Goal: Information Seeking & Learning: Understand process/instructions

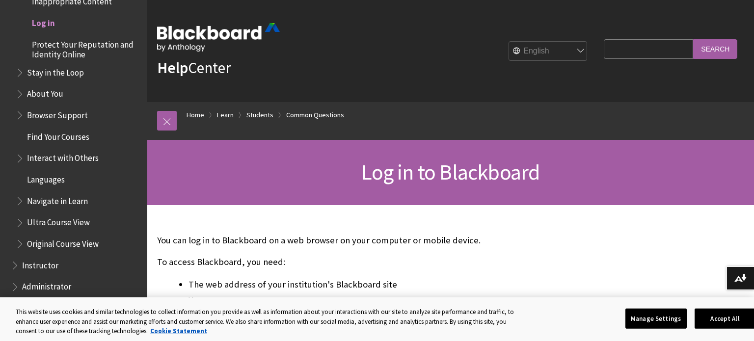
click at [258, 73] on p "Help Center" at bounding box center [218, 50] width 123 height 55
click at [32, 20] on span "Log in" at bounding box center [43, 21] width 23 height 13
click at [37, 22] on span "Log in" at bounding box center [43, 21] width 23 height 13
click at [335, 192] on div "Log in to Blackboard" at bounding box center [450, 172] width 607 height 65
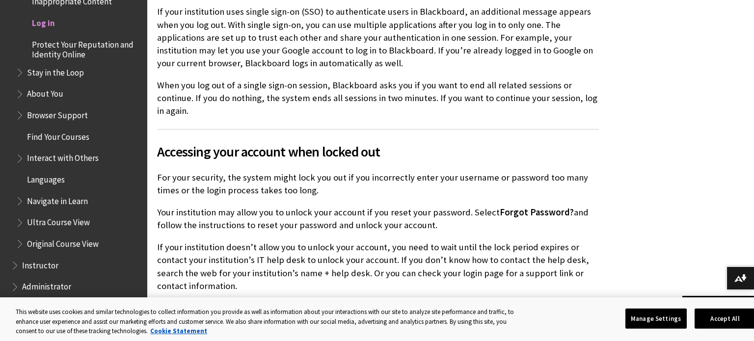
scroll to position [1041, 0]
